Goal: Book appointment/travel/reservation

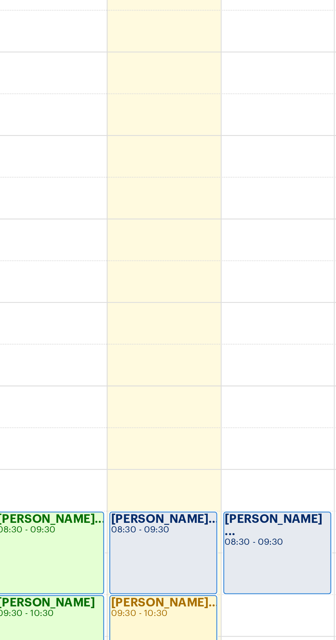
scroll to position [214, 0]
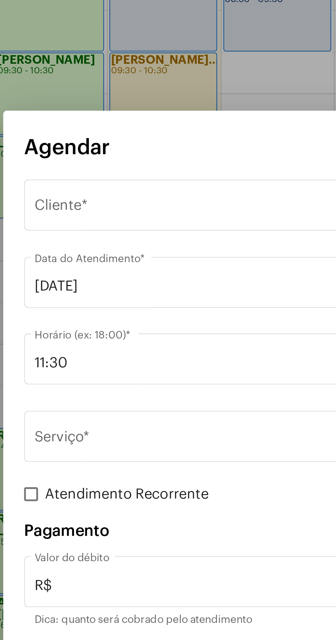
click at [121, 302] on input "11:30" at bounding box center [163, 302] width 173 height 6
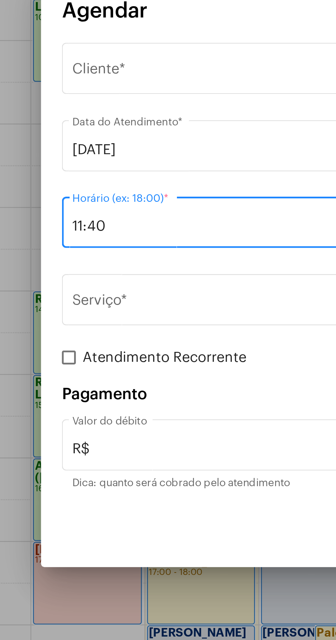
type input "11:40"
click at [86, 244] on span "Selecione o Cliente" at bounding box center [164, 242] width 175 height 6
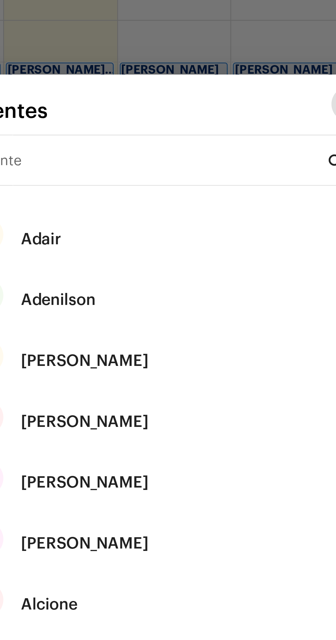
click at [129, 181] on div "Cliente" at bounding box center [163, 185] width 138 height 22
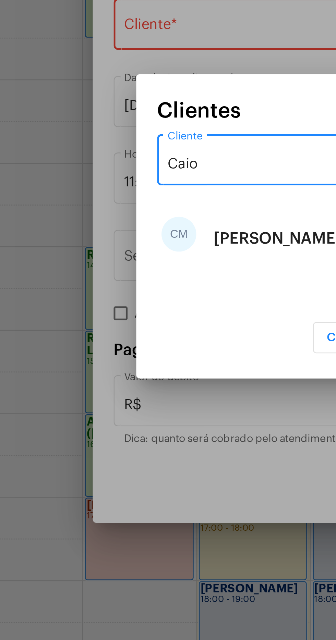
type input "Caio"
click at [144, 324] on div "[PERSON_NAME]" at bounding box center [138, 324] width 50 height 21
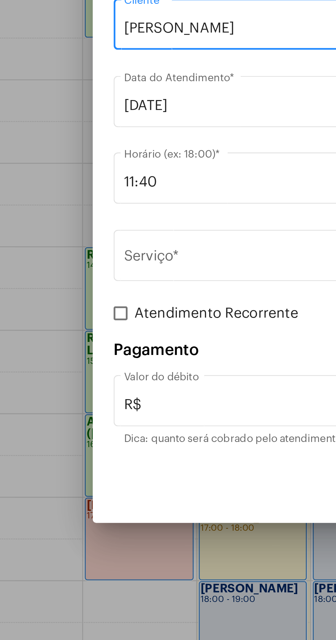
click at [132, 334] on input "Serviço *" at bounding box center [163, 333] width 173 height 6
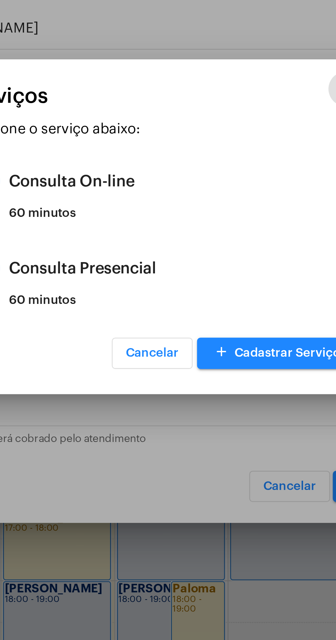
click at [114, 343] on div "Consulta Presencial" at bounding box center [176, 336] width 134 height 21
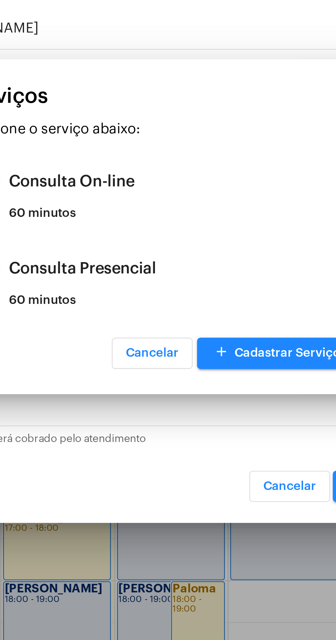
type input "Consulta Presencial"
type input "R$ 150"
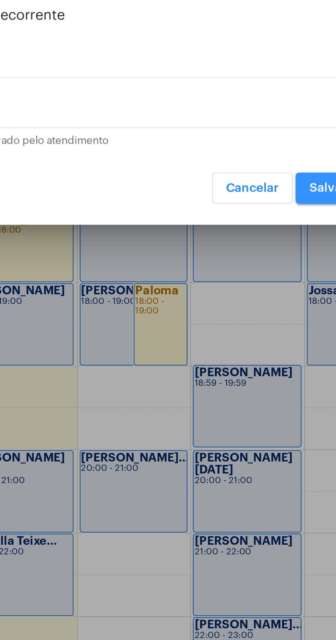
click at [251, 420] on span "Salvar" at bounding box center [249, 422] width 15 height 5
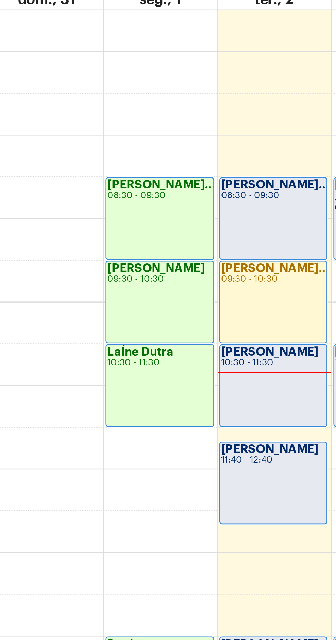
scroll to position [213, 0]
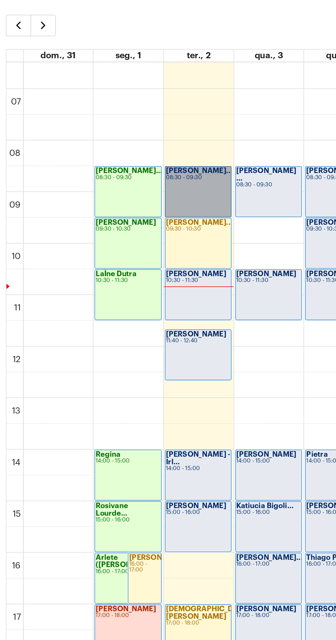
click at [126, 159] on link "[PERSON_NAME]... 08:30 - 09:30" at bounding box center [128, 164] width 42 height 33
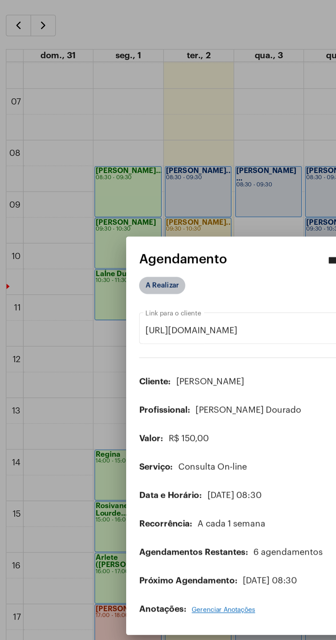
click at [107, 218] on mat-chip "A Realizar" at bounding box center [104, 223] width 29 height 11
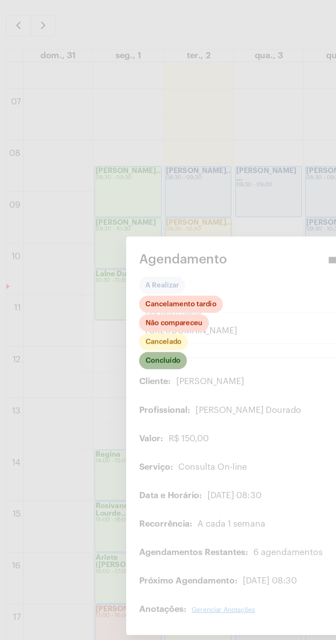
click at [110, 267] on mat-chip "Concluído" at bounding box center [105, 271] width 30 height 11
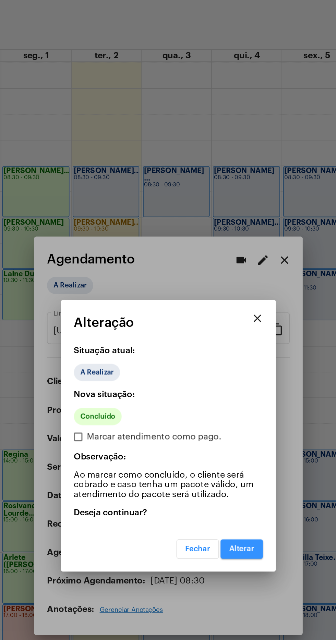
click at [219, 386] on button "Alterar" at bounding box center [214, 392] width 27 height 12
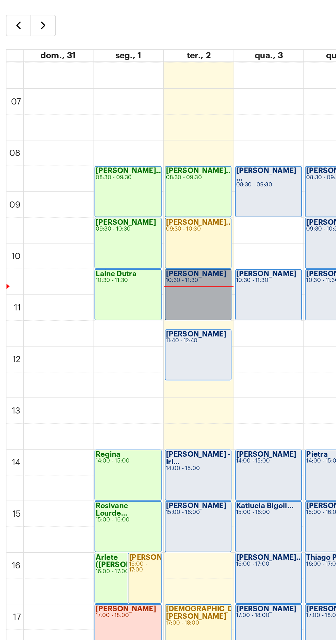
click at [130, 230] on link "[PERSON_NAME] 10:30 - 11:30" at bounding box center [128, 230] width 42 height 33
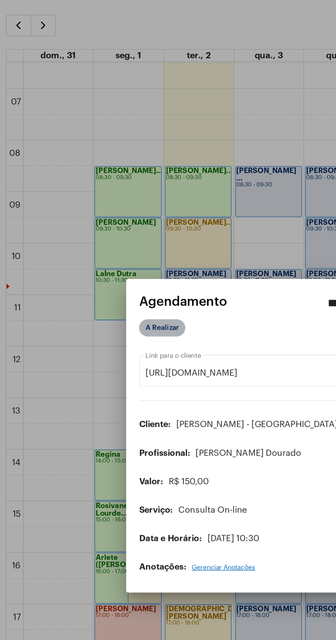
click at [105, 249] on mat-chip "A Realizar" at bounding box center [104, 250] width 29 height 11
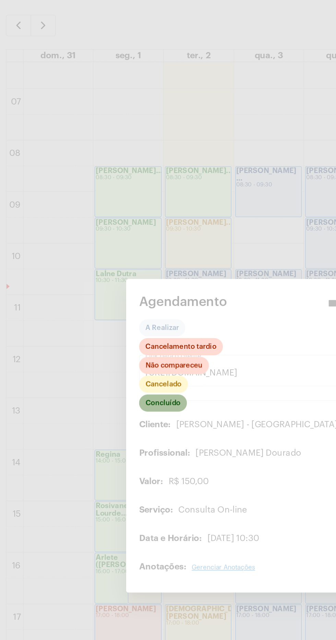
click at [116, 296] on mat-chip "Concluído" at bounding box center [105, 298] width 30 height 11
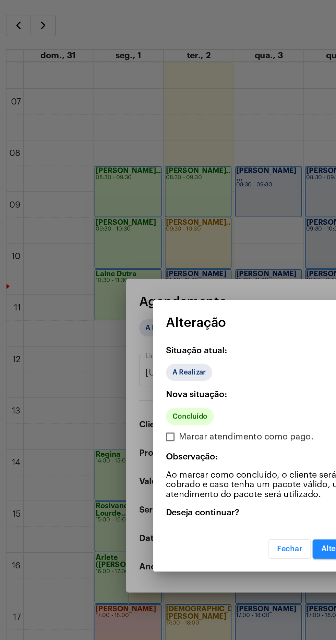
click at [214, 394] on span "Alterar" at bounding box center [214, 392] width 16 height 5
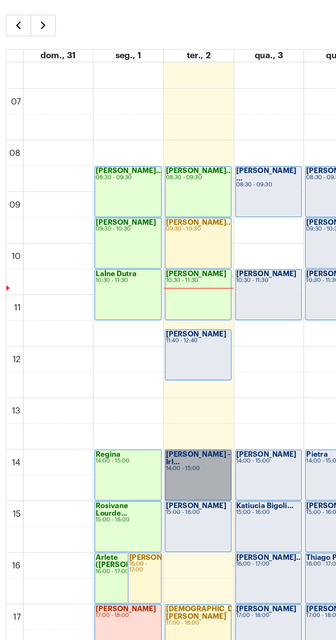
click at [131, 354] on link "[PERSON_NAME] - Irl... 14:00 - 15:00" at bounding box center [128, 345] width 42 height 33
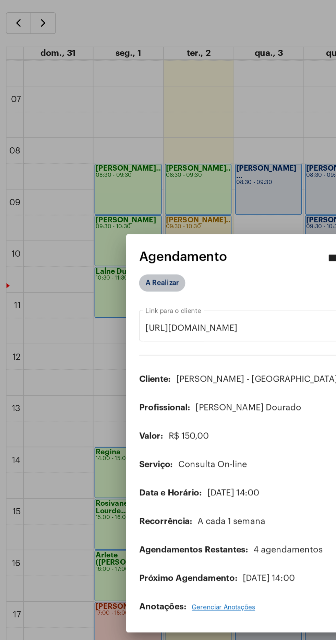
click at [112, 218] on mat-chip "A Realizar" at bounding box center [104, 223] width 29 height 11
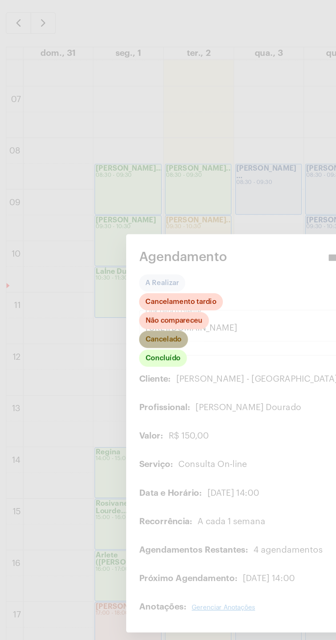
click at [116, 255] on mat-chip "Cancelado" at bounding box center [105, 259] width 31 height 11
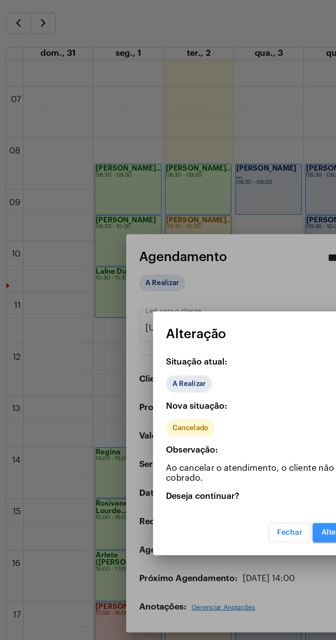
click at [214, 382] on span "Alterar" at bounding box center [214, 383] width 16 height 5
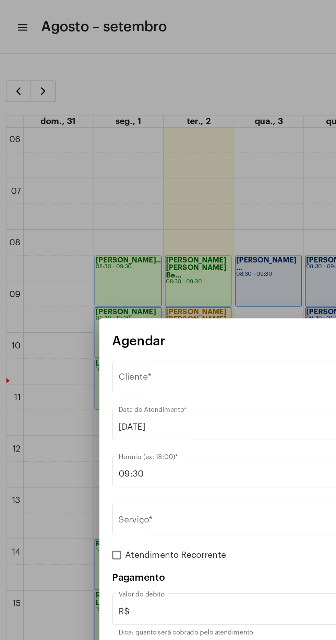
click at [162, 241] on div "Selecione o Cliente" at bounding box center [164, 242] width 175 height 6
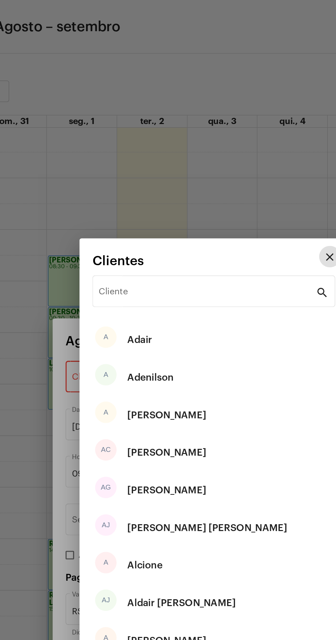
click at [162, 190] on input "Cliente" at bounding box center [163, 187] width 138 height 6
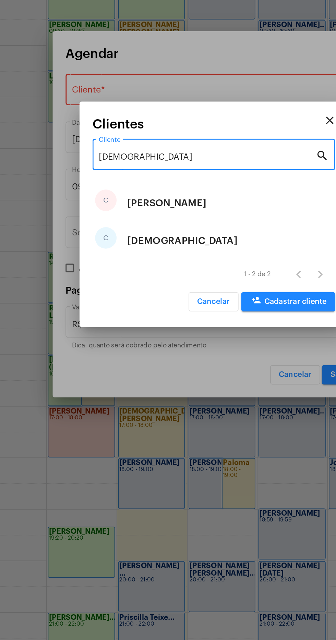
type input "Cristin"
click at [143, 310] on div "C Cristina" at bounding box center [167, 313] width 155 height 24
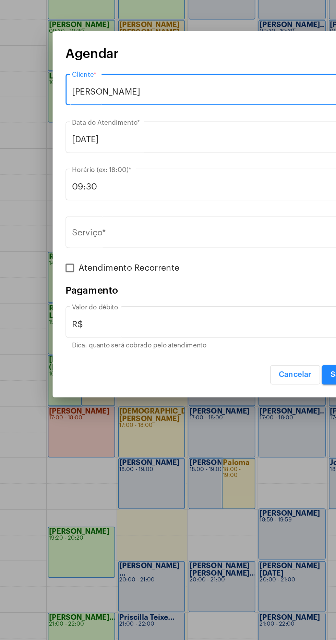
click at [160, 333] on input "Serviço *" at bounding box center [163, 333] width 173 height 6
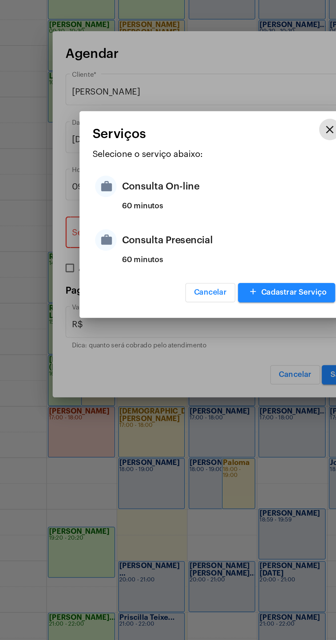
click at [158, 302] on div "Consulta On-line" at bounding box center [176, 302] width 134 height 21
type input "Consulta On-line"
type input "R$ 150"
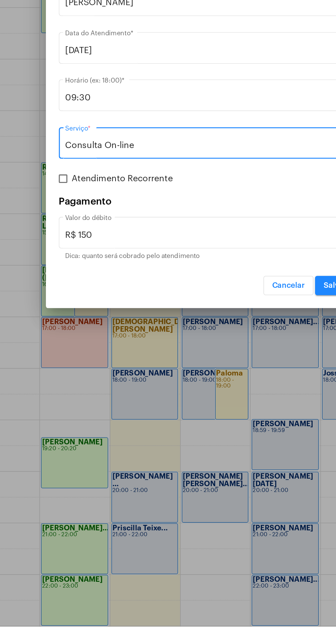
click at [183, 333] on input "Consulta On-line" at bounding box center [163, 333] width 173 height 6
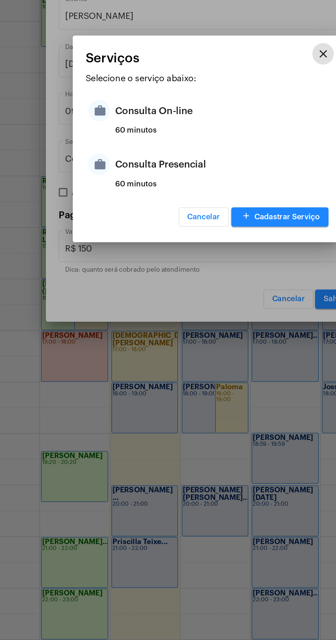
click at [163, 338] on div "Consulta Presencial" at bounding box center [176, 336] width 134 height 21
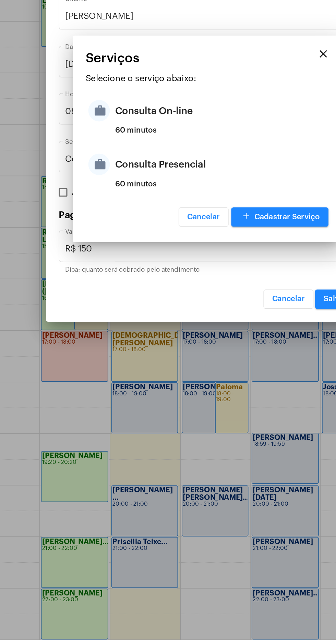
type input "Consulta Presencial"
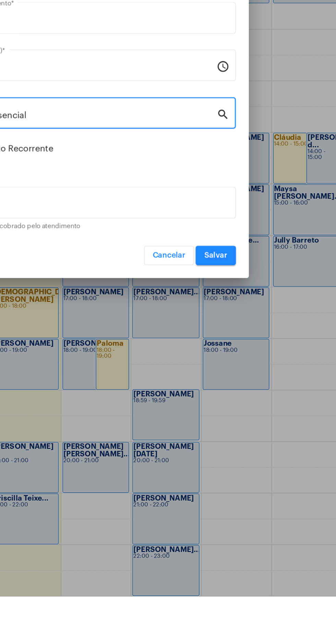
click at [255, 423] on span "Salvar" at bounding box center [249, 422] width 15 height 5
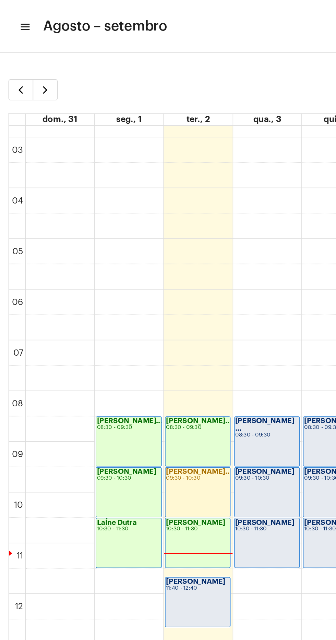
scroll to position [90, 0]
